Goal: Task Accomplishment & Management: Use online tool/utility

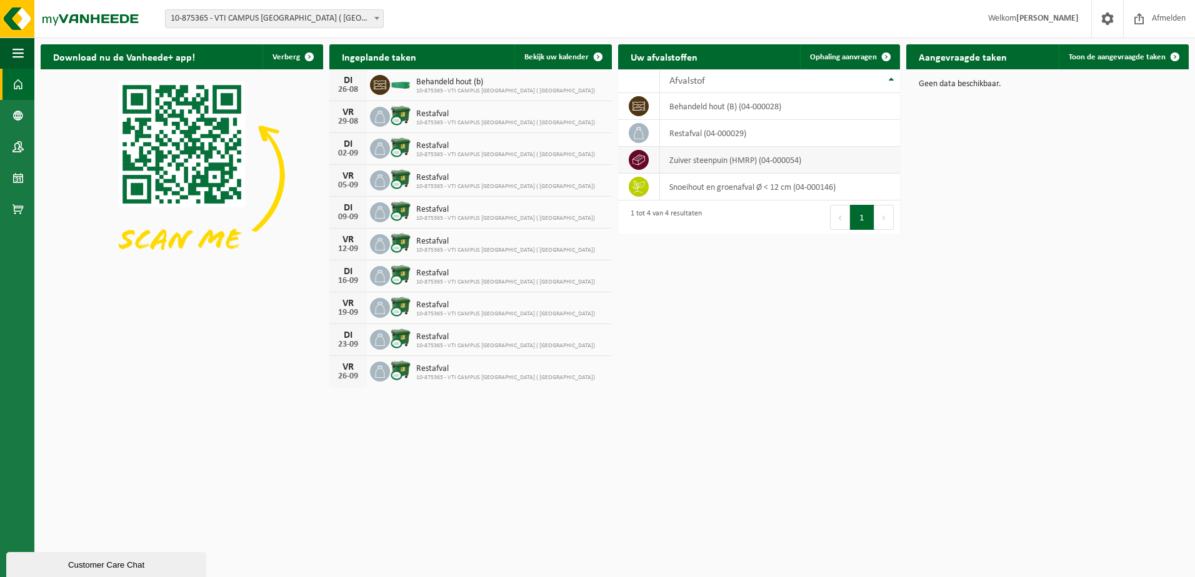
click at [695, 161] on td "zuiver steenpuin (HMRP) (04-000054)" at bounding box center [780, 160] width 240 height 27
click at [636, 161] on icon at bounding box center [638, 160] width 12 height 12
click at [857, 54] on span "Ophaling aanvragen" at bounding box center [843, 57] width 67 height 8
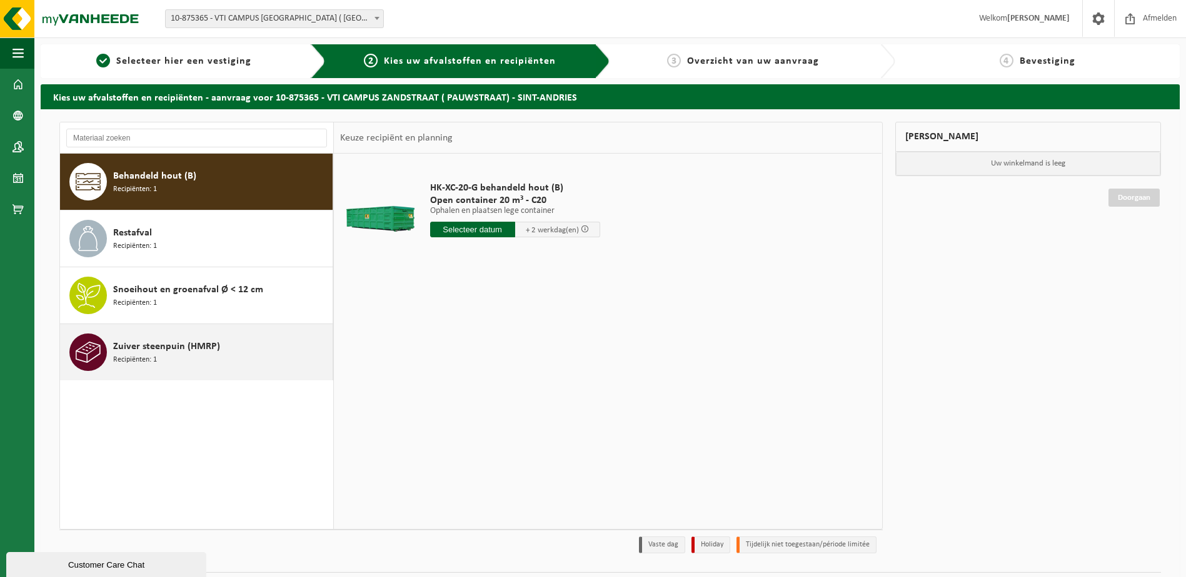
click at [145, 355] on span "Recipiënten: 1" at bounding box center [135, 360] width 44 height 12
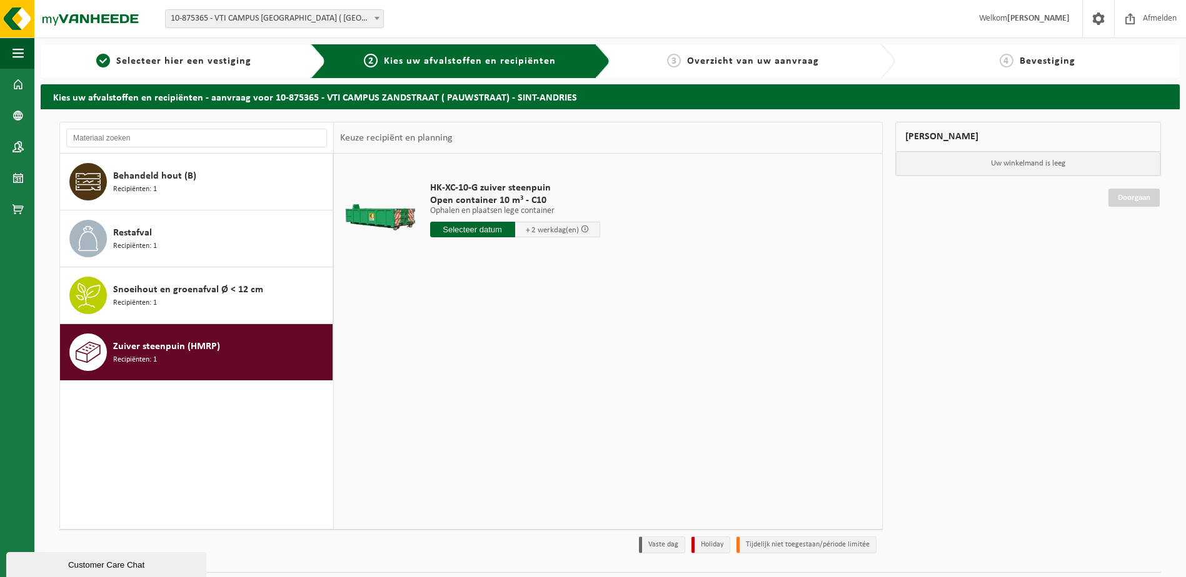
click at [507, 231] on input "text" at bounding box center [472, 230] width 85 height 16
click at [503, 381] on div "28" at bounding box center [507, 381] width 22 height 20
type input "Van 2025-08-28"
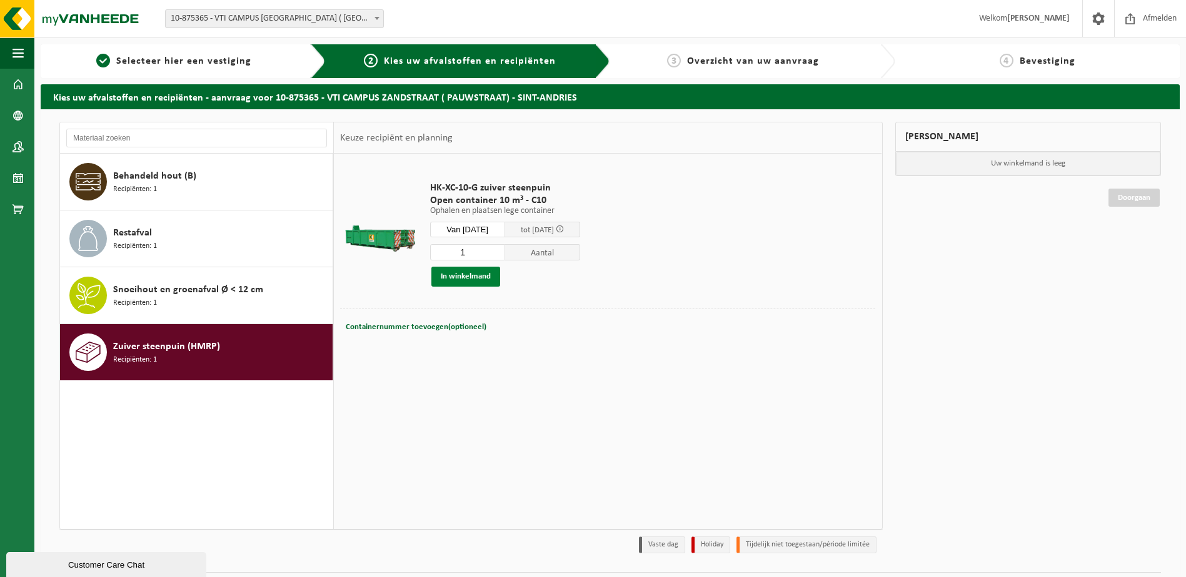
click at [469, 278] on button "In winkelmand" at bounding box center [465, 277] width 69 height 20
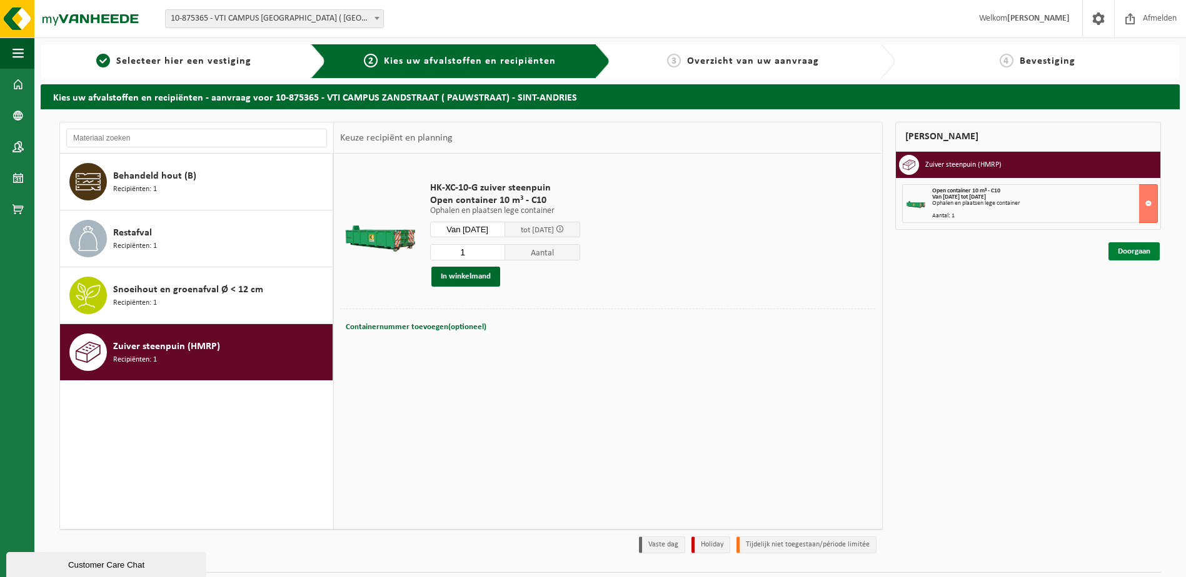
click at [1135, 256] on link "Doorgaan" at bounding box center [1133, 251] width 51 height 18
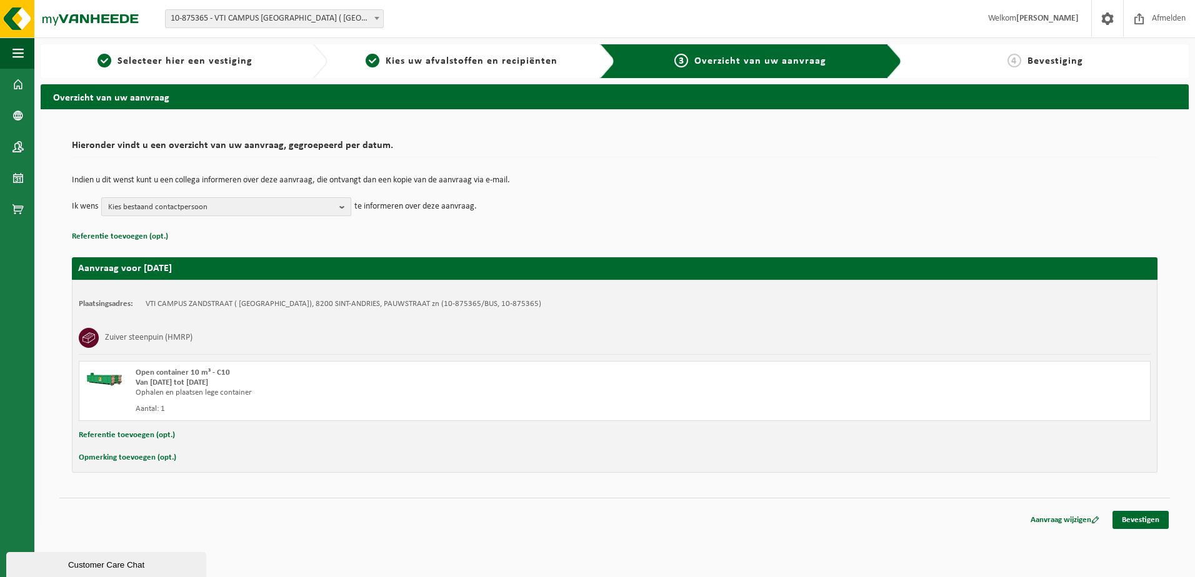
click at [142, 208] on span "Kies bestaand contactpersoon" at bounding box center [221, 207] width 226 height 19
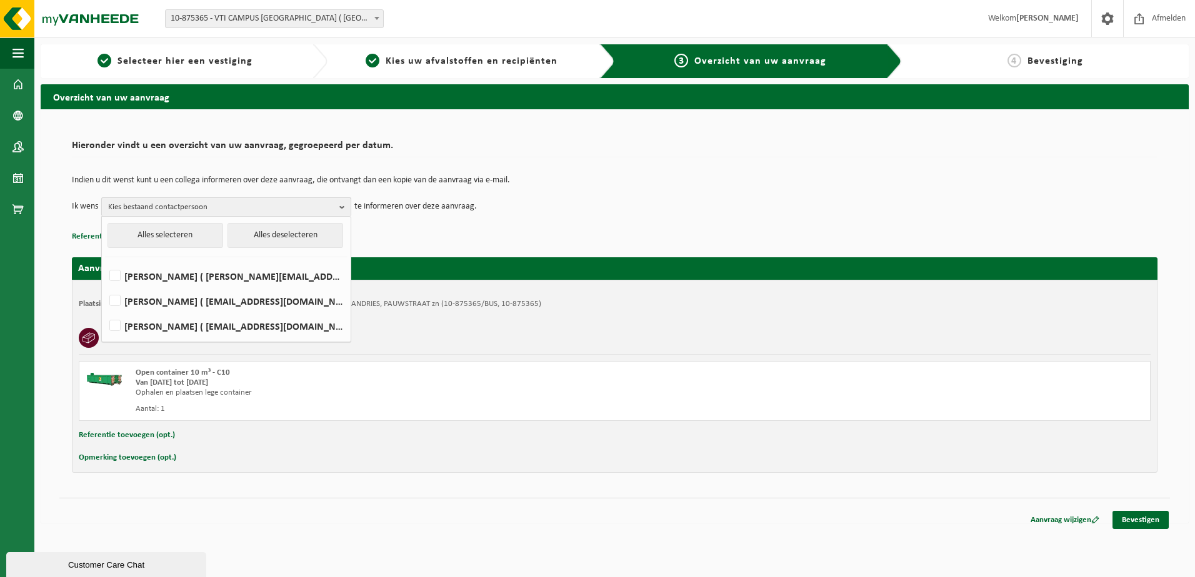
click at [142, 208] on span "Kies bestaand contactpersoon" at bounding box center [221, 207] width 226 height 19
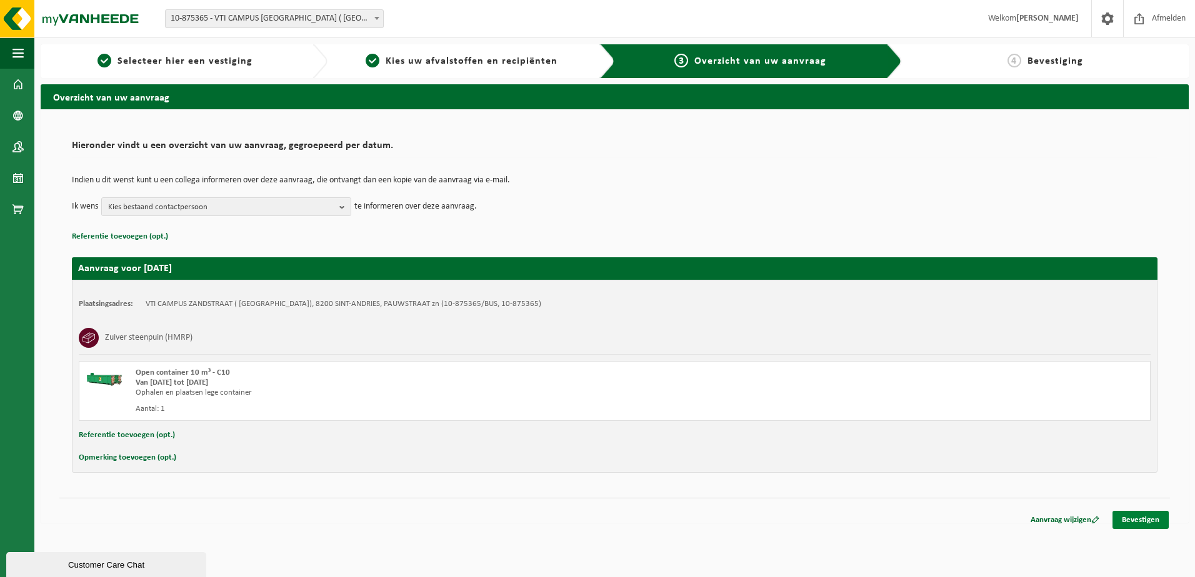
click at [1146, 520] on link "Bevestigen" at bounding box center [1140, 520] width 56 height 18
